Goal: Information Seeking & Learning: Learn about a topic

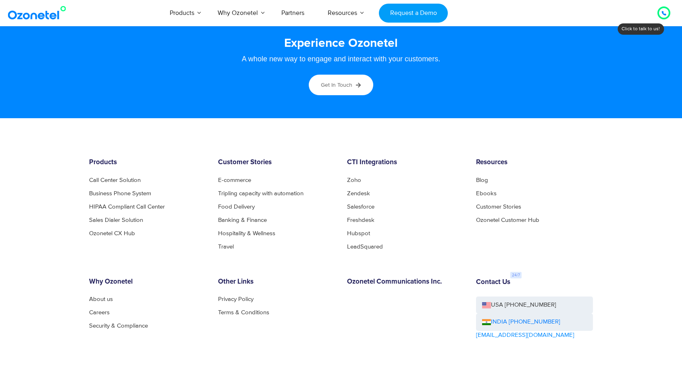
scroll to position [4291, 0]
click at [100, 313] on link "Careers" at bounding box center [101, 312] width 25 height 6
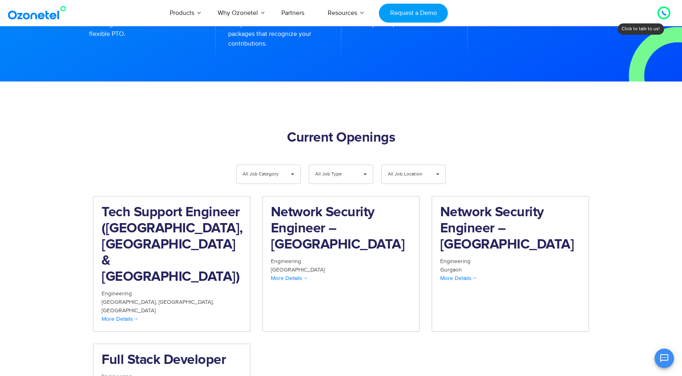
scroll to position [732, 0]
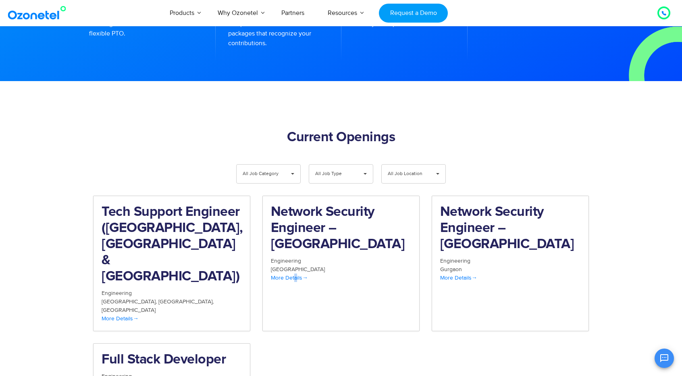
click at [295, 288] on div "Tech Support Engineer ([GEOGRAPHIC_DATA], [GEOGRAPHIC_DATA] & [GEOGRAPHIC_DATA]…" at bounding box center [341, 307] width 508 height 222
drag, startPoint x: 331, startPoint y: 304, endPoint x: 342, endPoint y: 306, distance: 11.2
drag, startPoint x: 342, startPoint y: 306, endPoint x: 338, endPoint y: 307, distance: 4.5
click at [338, 307] on div "Tech Support Engineer ([GEOGRAPHIC_DATA], [GEOGRAPHIC_DATA] & [GEOGRAPHIC_DATA]…" at bounding box center [341, 307] width 508 height 222
click at [336, 307] on div "Tech Support Engineer ([GEOGRAPHIC_DATA], [GEOGRAPHIC_DATA] & [GEOGRAPHIC_DATA]…" at bounding box center [341, 307] width 508 height 222
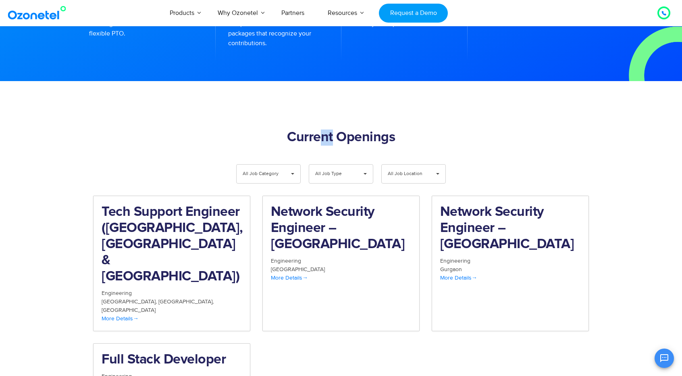
drag, startPoint x: 334, startPoint y: 116, endPoint x: 317, endPoint y: 102, distance: 21.2
click at [172, 369] on div "Engineering" at bounding box center [172, 376] width 140 height 8
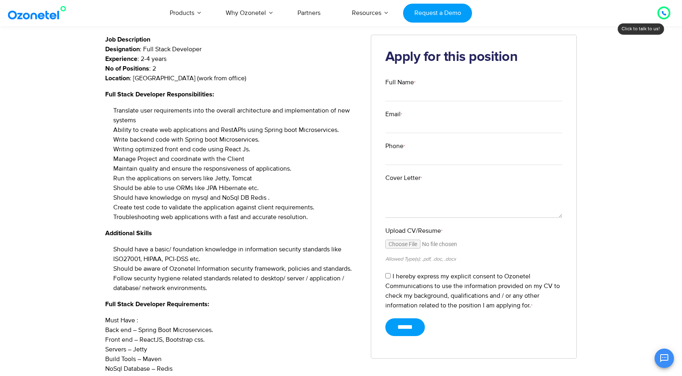
scroll to position [136, 0]
